Goal: Transaction & Acquisition: Purchase product/service

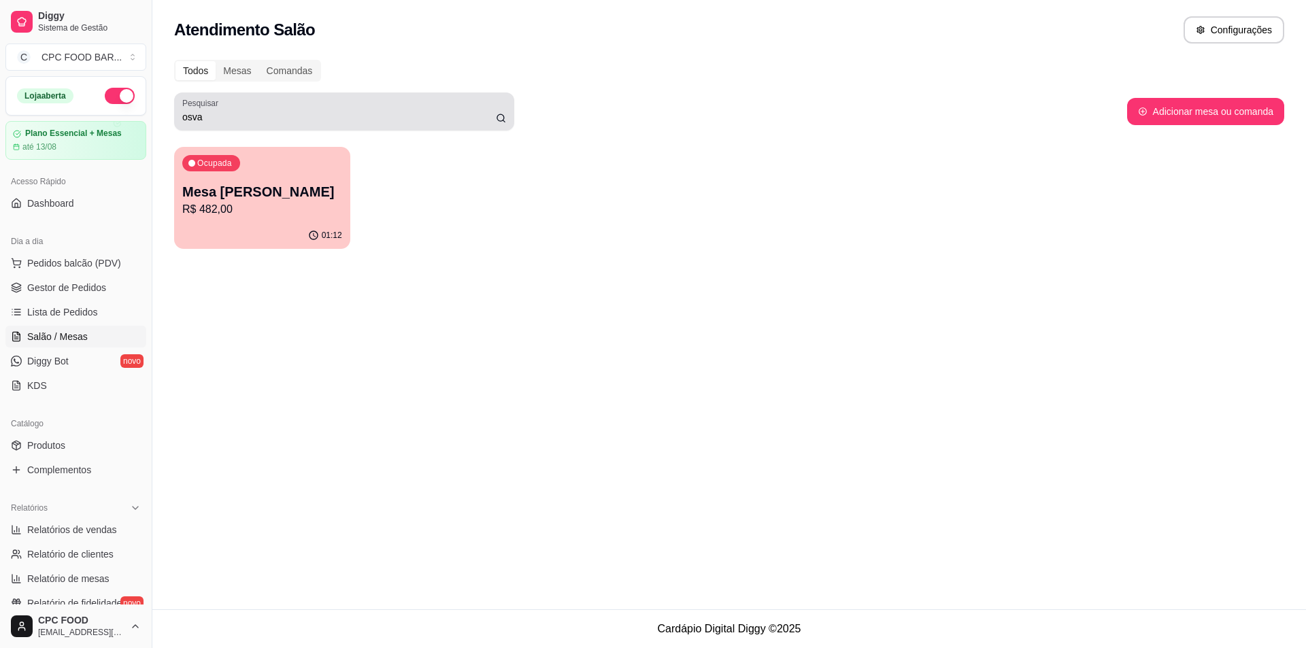
click at [223, 116] on input "osva" at bounding box center [339, 117] width 314 height 14
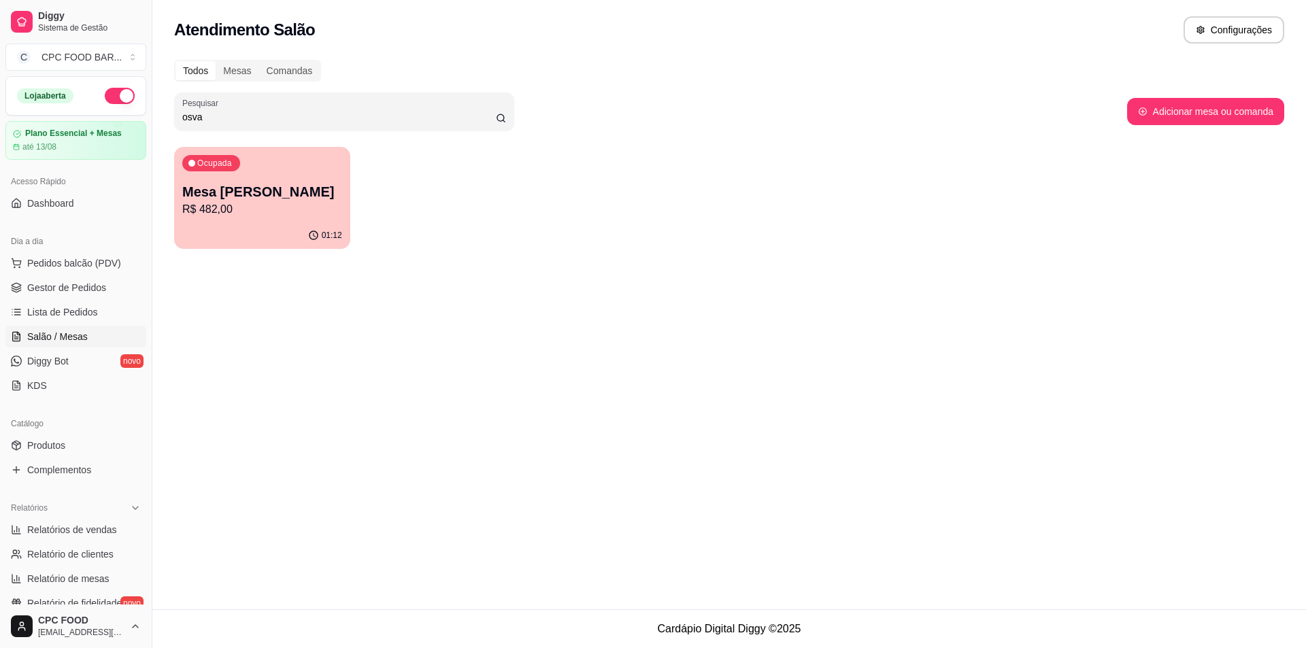
click at [223, 116] on input "osva" at bounding box center [339, 117] width 314 height 14
type input "enio"
click at [256, 213] on p "R$ 2.051,00" at bounding box center [262, 209] width 160 height 16
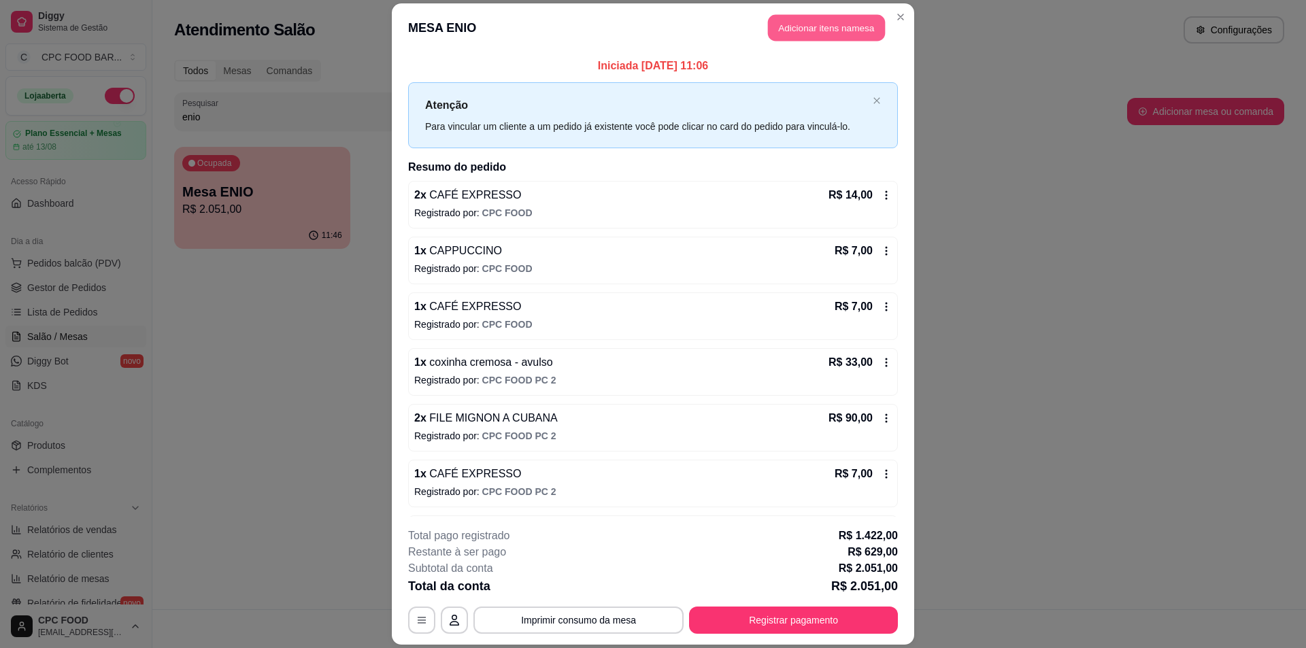
click at [819, 31] on button "Adicionar itens na mesa" at bounding box center [826, 27] width 117 height 27
click at [906, 102] on div "MENU [DATE] NOVIDADES CAFETERIA (08:00-11:30) - (15:30-18:00) BURGERS E LANCHES…" at bounding box center [510, 71] width 969 height 105
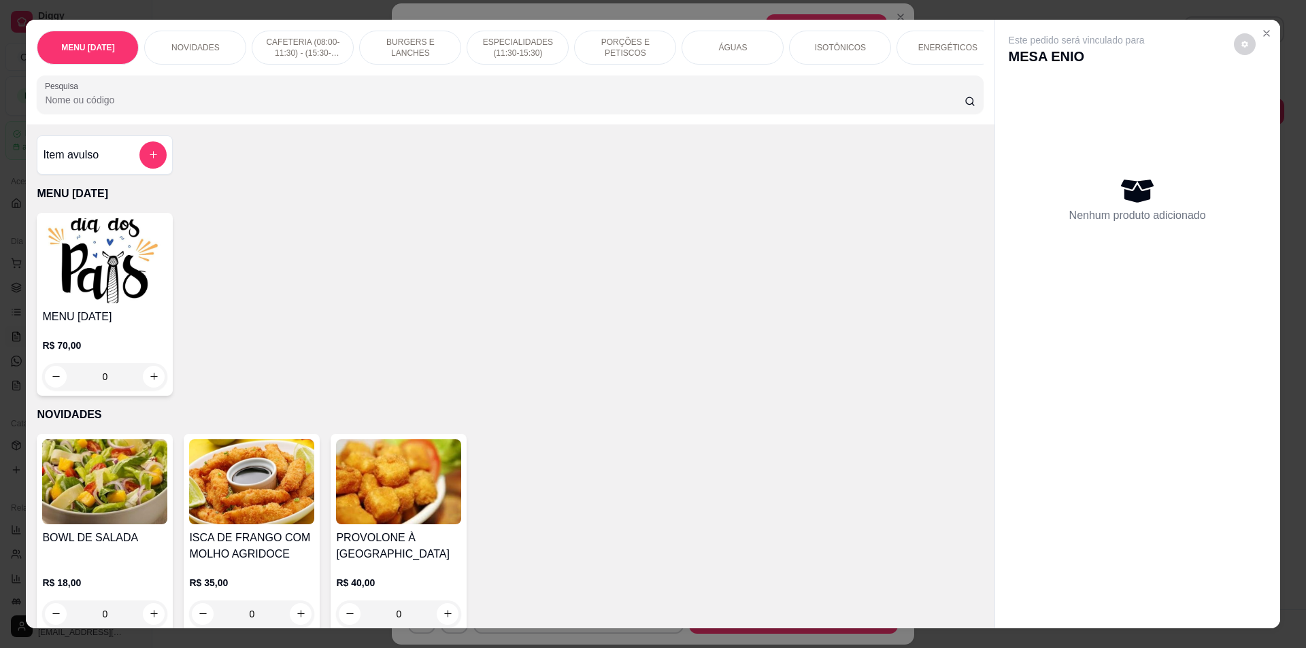
scroll to position [24, 0]
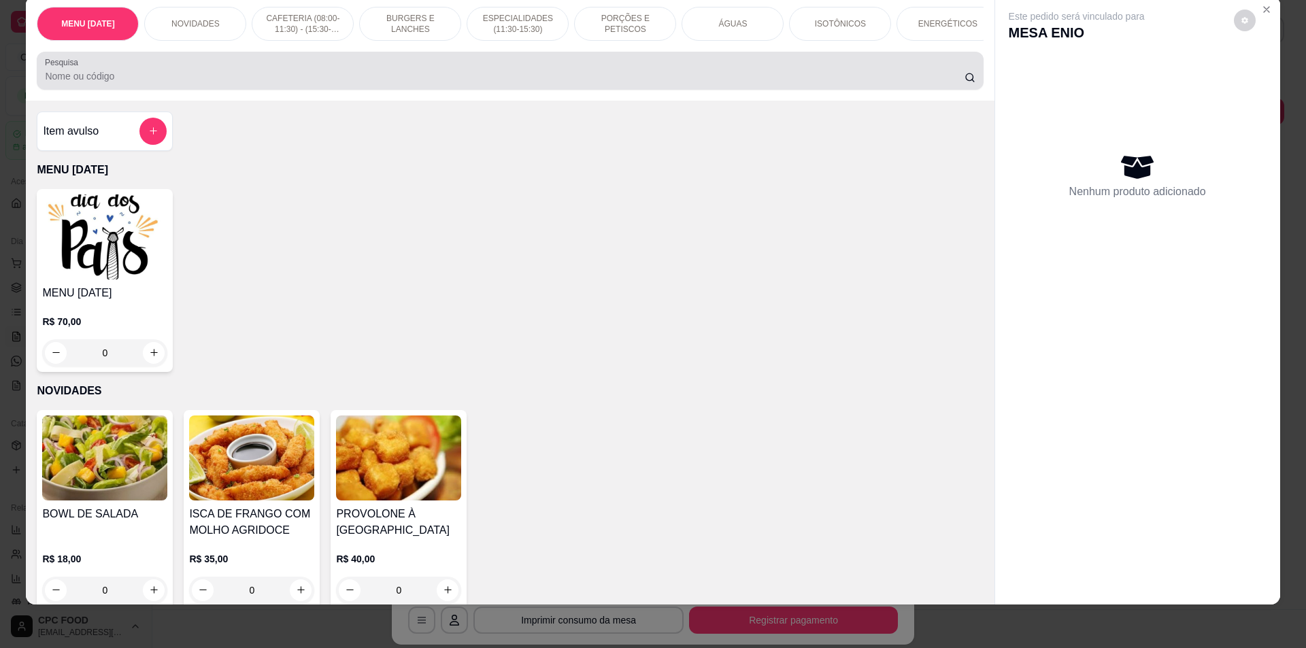
click at [748, 80] on input "Pesquisa" at bounding box center [504, 76] width 919 height 14
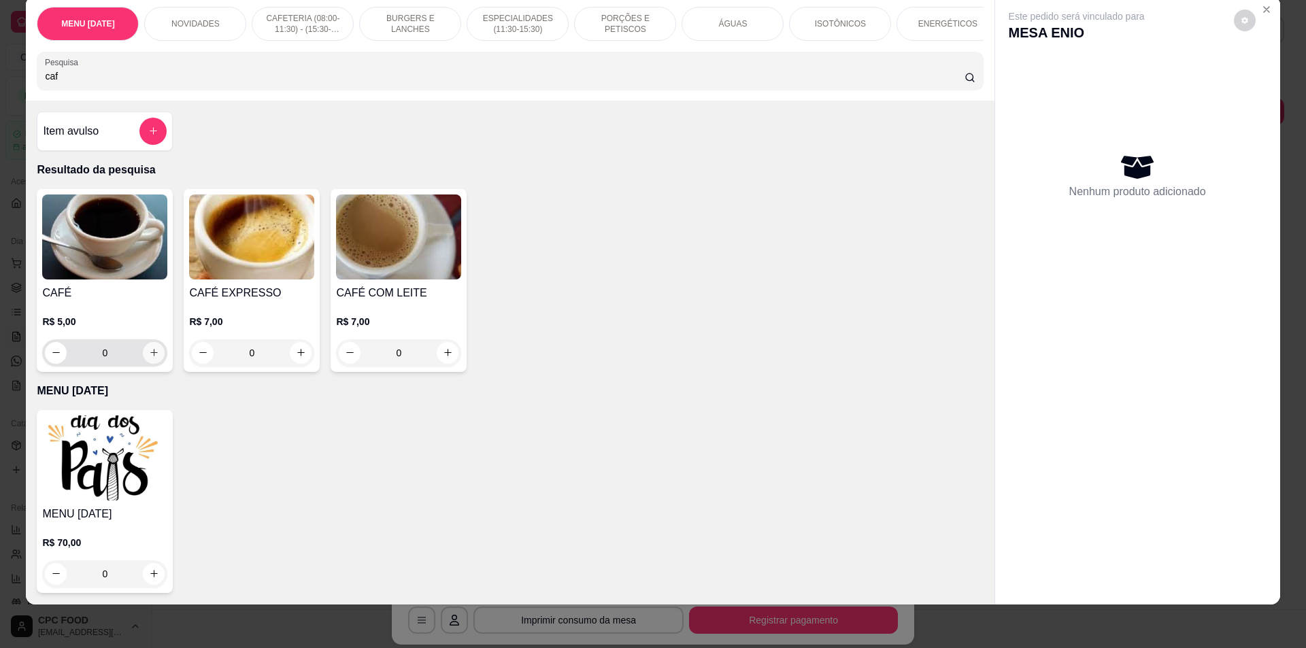
type input "caf"
click at [158, 363] on button "increase-product-quantity" at bounding box center [154, 352] width 21 height 21
type input "1"
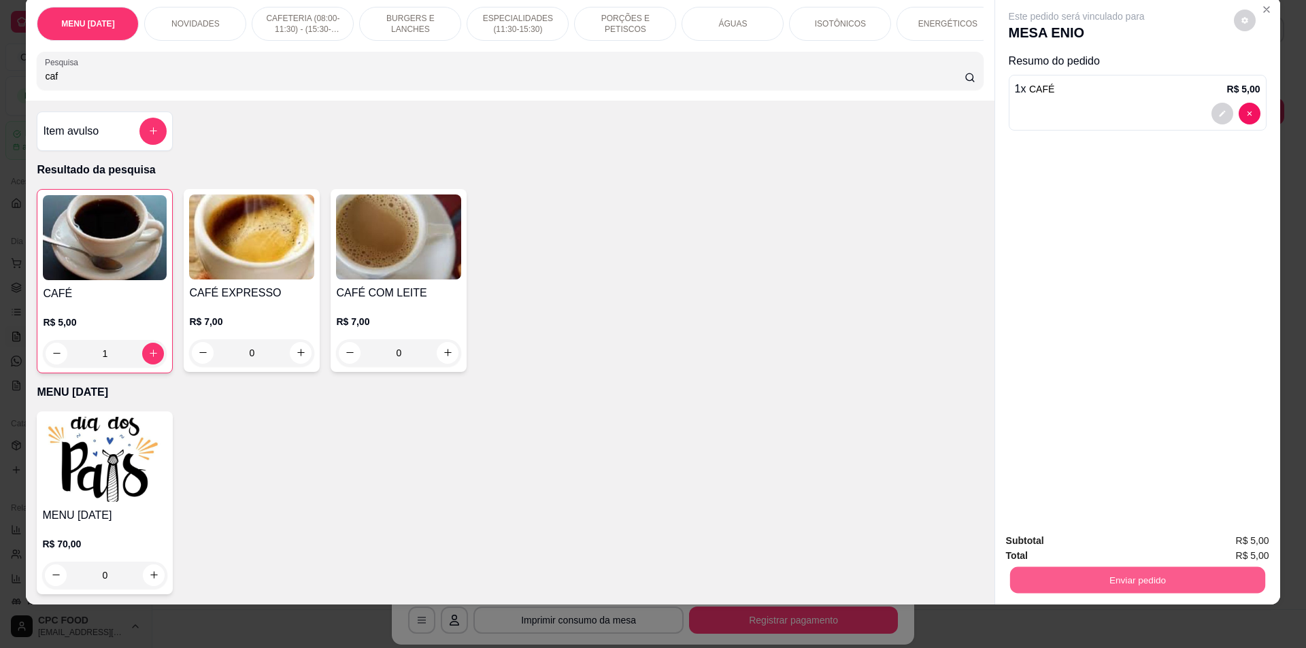
click at [1135, 582] on button "Enviar pedido" at bounding box center [1136, 580] width 255 height 27
click at [1122, 549] on button "Não registrar e enviar pedido" at bounding box center [1092, 546] width 137 height 25
click at [1261, 12] on icon "Close" at bounding box center [1266, 9] width 11 height 11
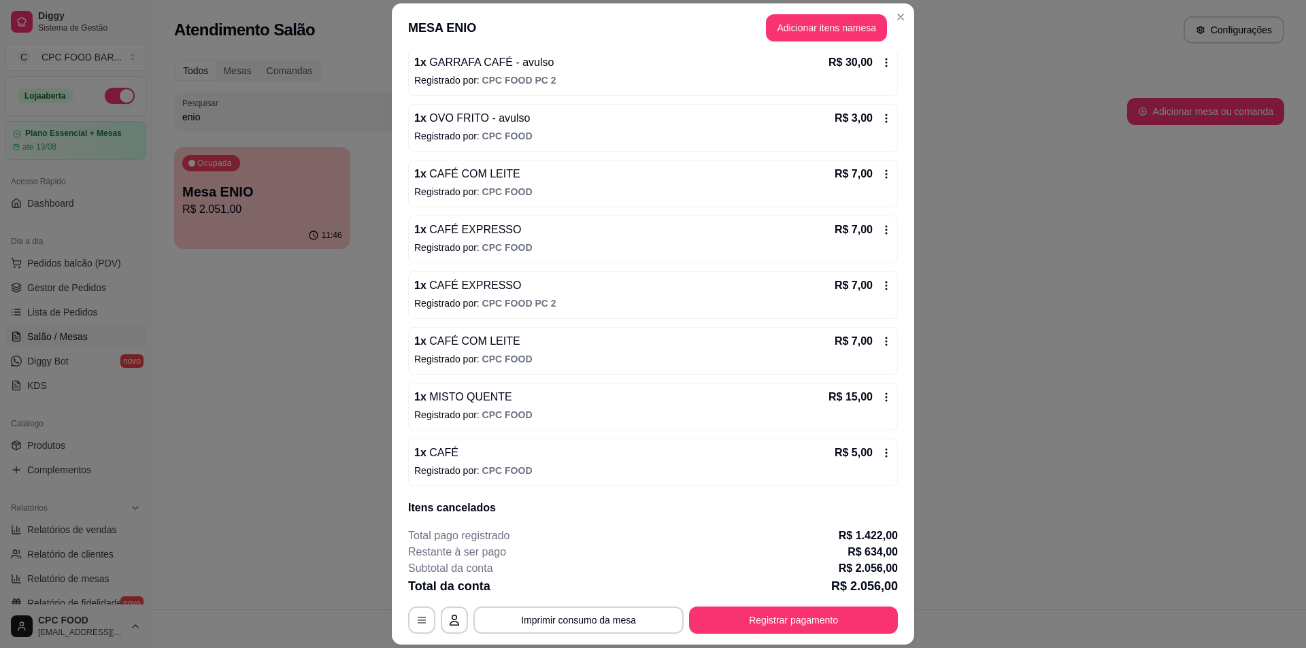
scroll to position [5373, 0]
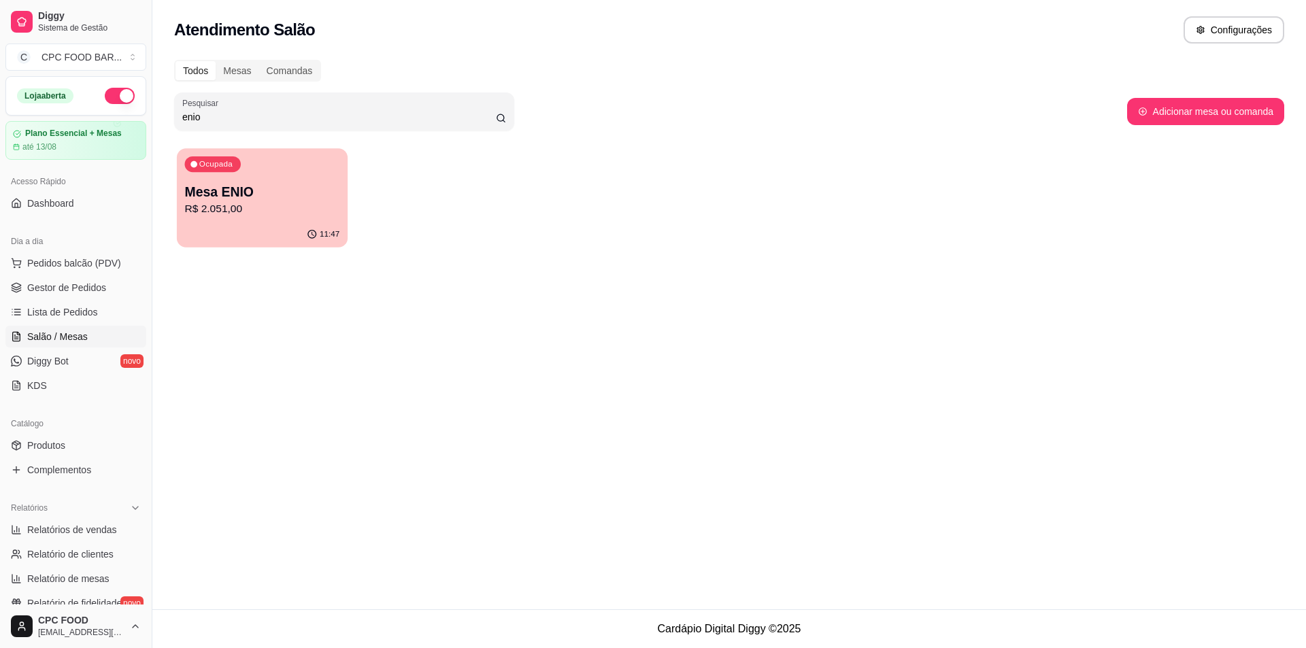
click at [299, 193] on p "Mesa ENIO" at bounding box center [262, 192] width 155 height 18
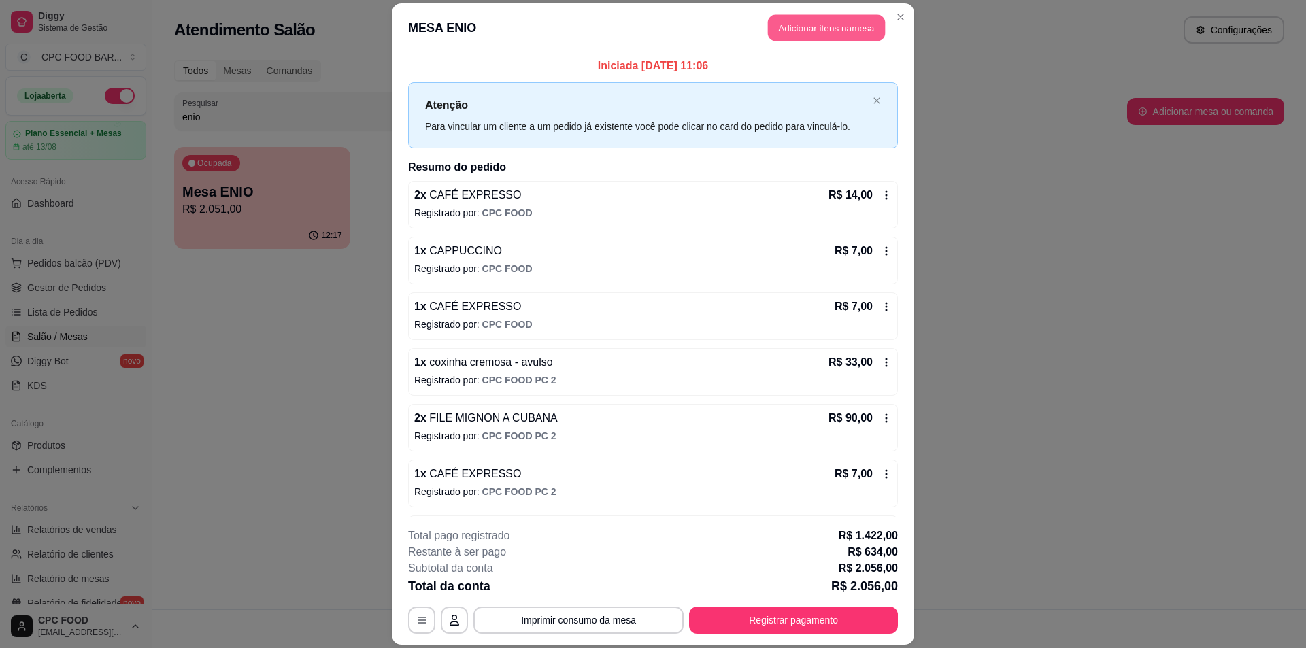
click at [813, 26] on button "Adicionar itens na mesa" at bounding box center [826, 27] width 117 height 27
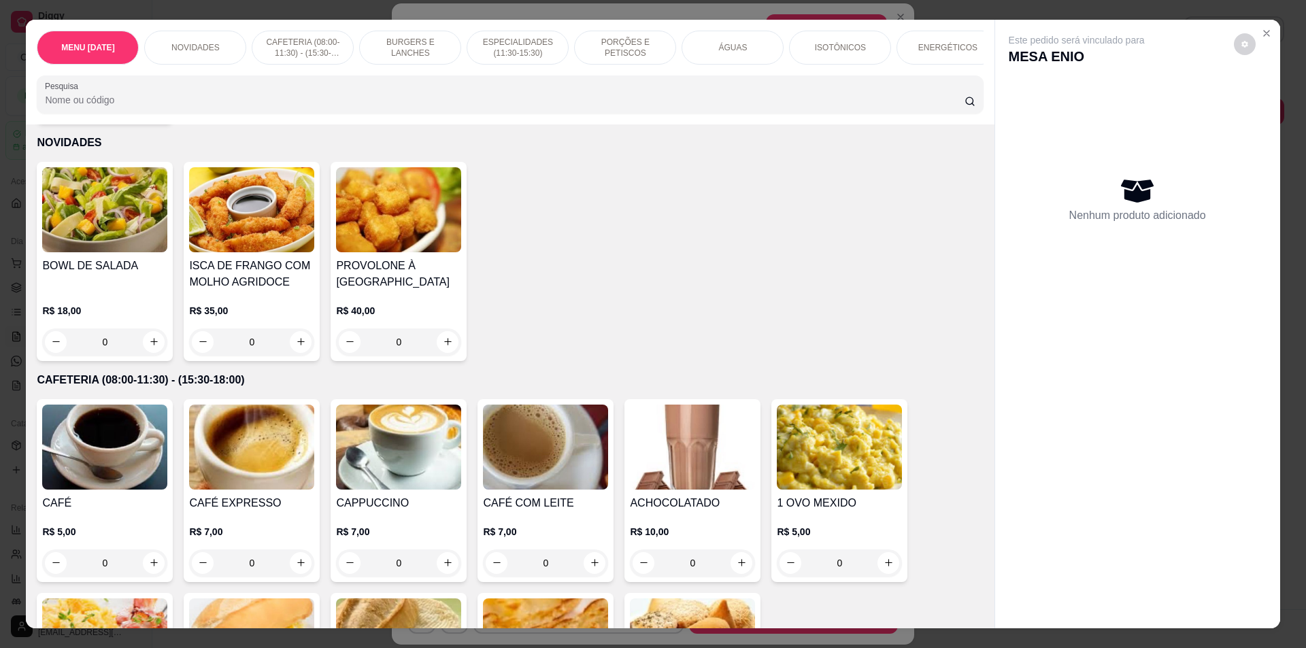
scroll to position [544, 0]
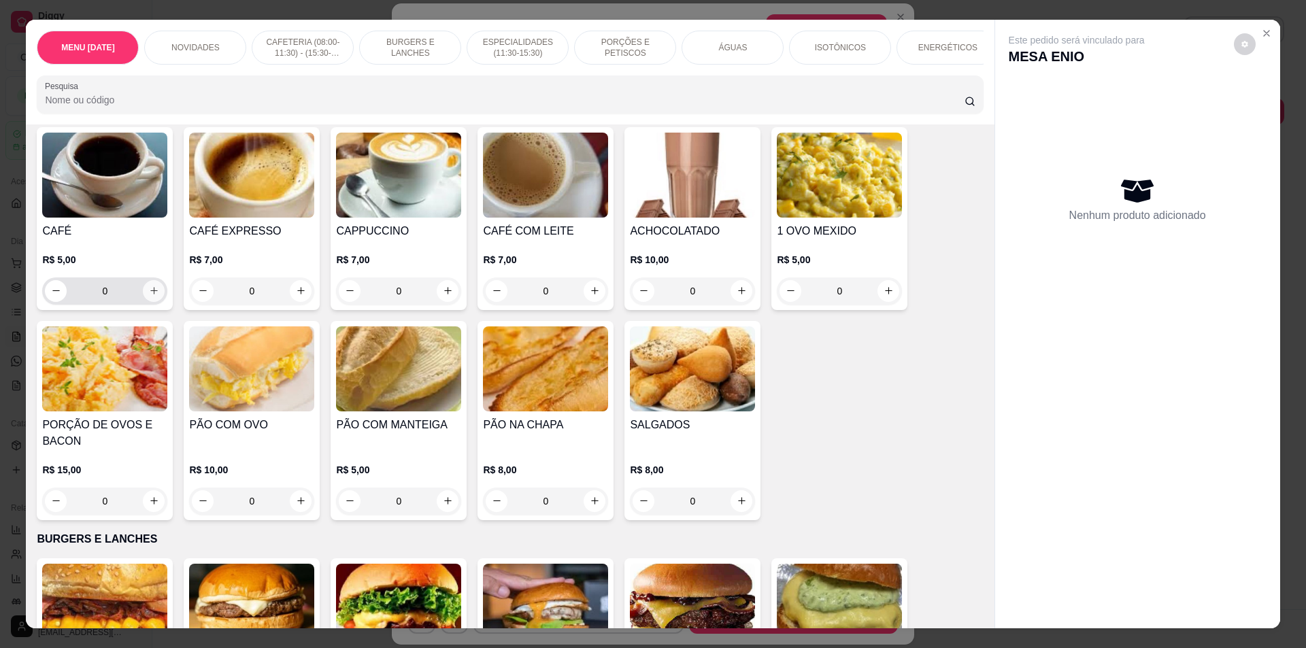
click at [149, 296] on icon "increase-product-quantity" at bounding box center [154, 291] width 10 height 10
type input "1"
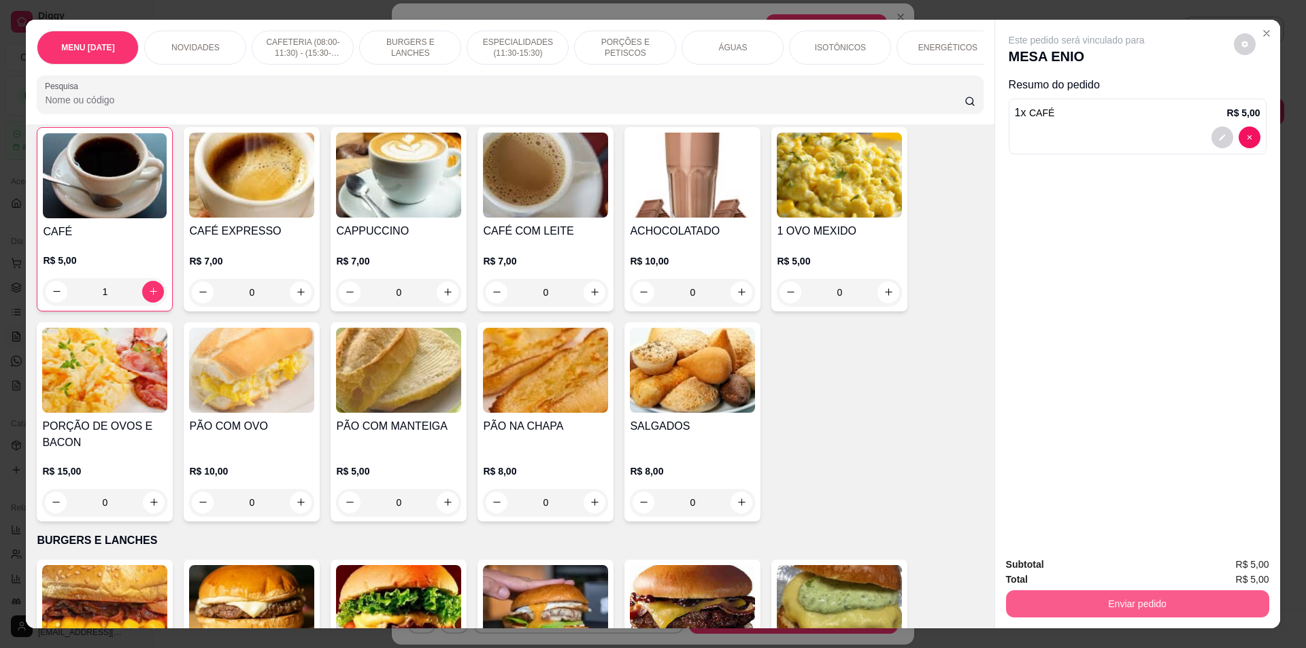
click at [1136, 594] on button "Enviar pedido" at bounding box center [1137, 603] width 263 height 27
click at [1125, 574] on button "Não registrar e enviar pedido" at bounding box center [1092, 571] width 141 height 26
